Goal: Task Accomplishment & Management: Complete application form

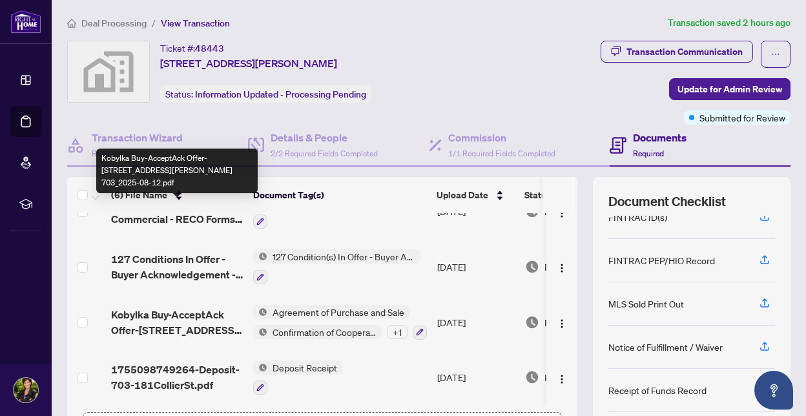
scroll to position [143, 0]
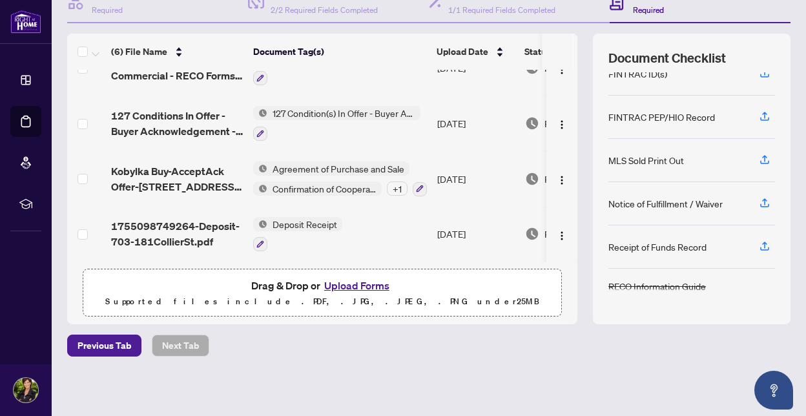
click at [332, 285] on button "Upload Forms" at bounding box center [356, 285] width 73 height 17
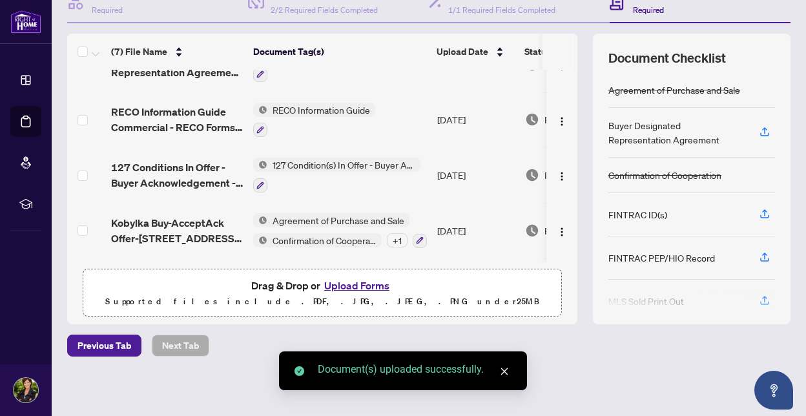
scroll to position [0, 0]
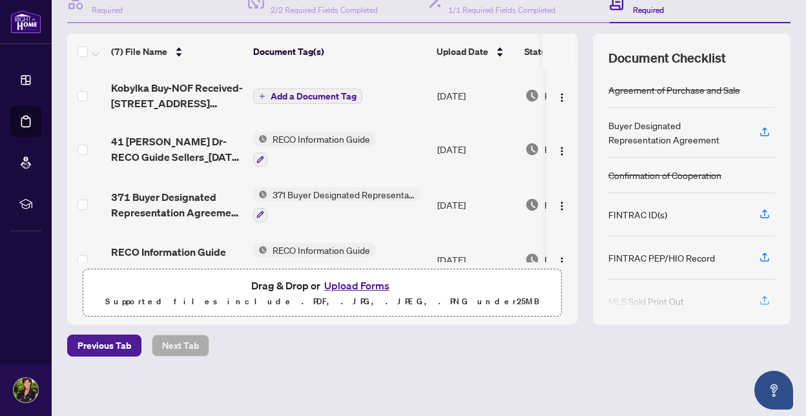
click at [316, 93] on span "Add a Document Tag" at bounding box center [314, 96] width 86 height 9
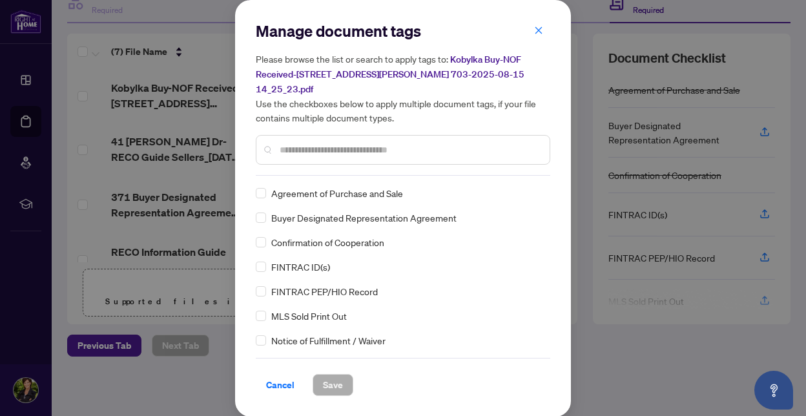
click at [293, 143] on input "text" at bounding box center [410, 150] width 260 height 14
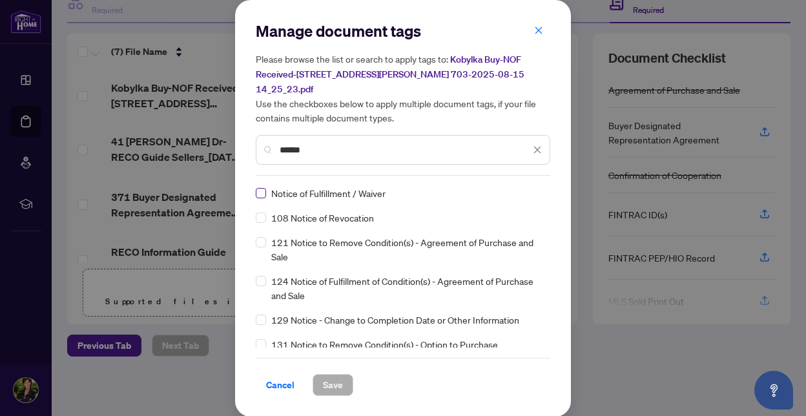
type input "******"
click at [336, 375] on span "Save" at bounding box center [333, 385] width 20 height 21
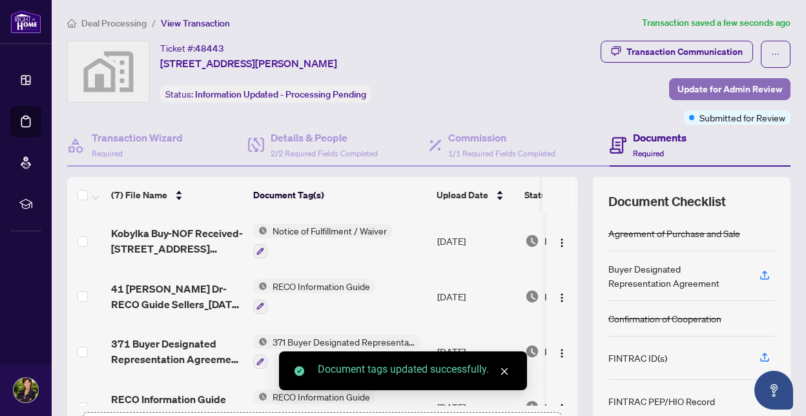
click at [711, 89] on span "Update for Admin Review" at bounding box center [730, 89] width 105 height 21
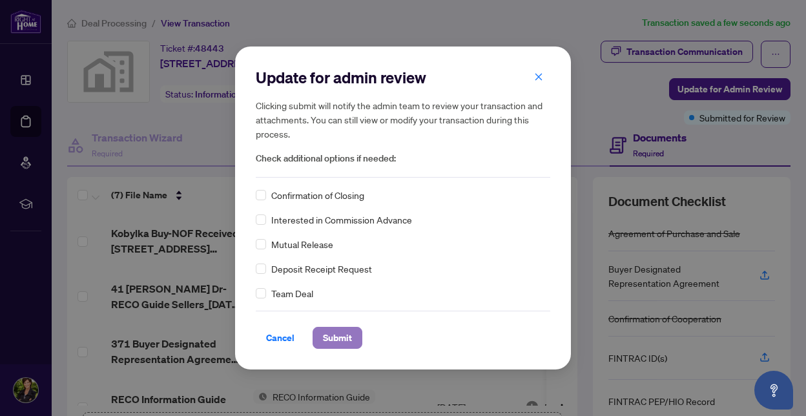
click at [339, 336] on span "Submit" at bounding box center [337, 338] width 29 height 21
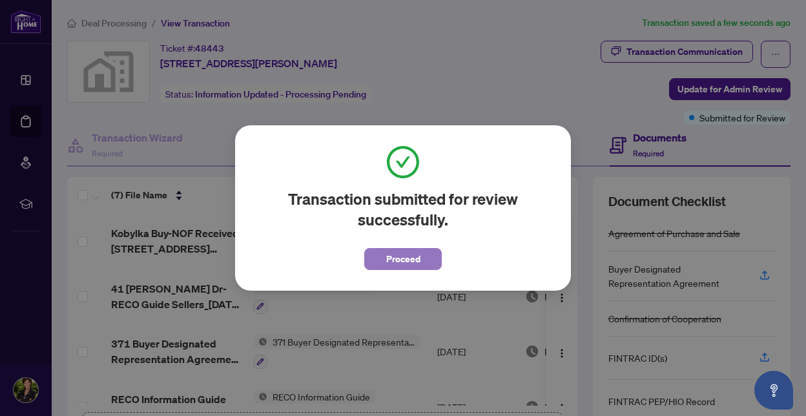
click at [412, 259] on span "Proceed" at bounding box center [403, 259] width 34 height 21
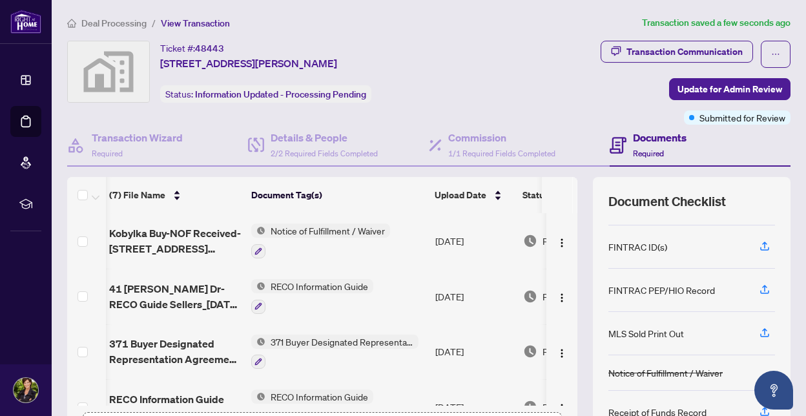
scroll to position [133, 0]
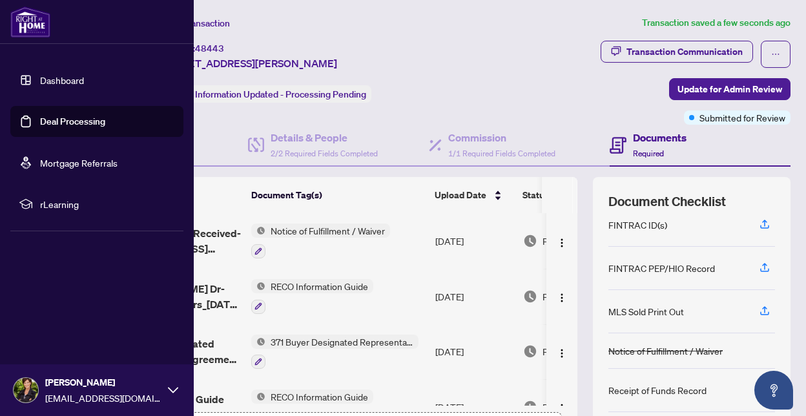
click at [176, 387] on icon at bounding box center [173, 390] width 10 height 10
click at [61, 312] on span "Logout" at bounding box center [51, 313] width 29 height 21
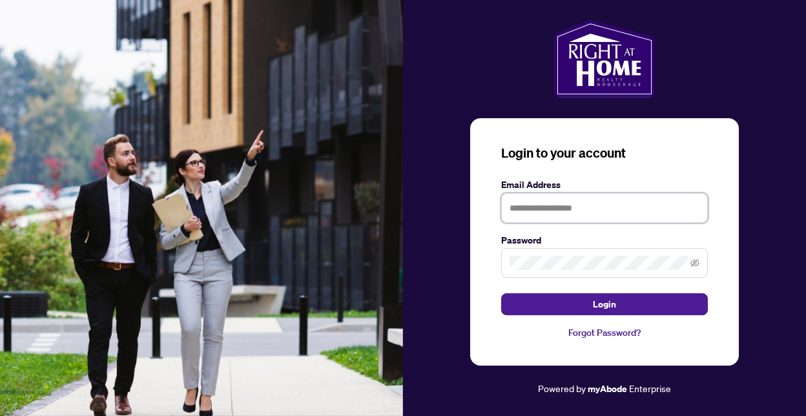
type input "**********"
